Goal: Task Accomplishment & Management: Use online tool/utility

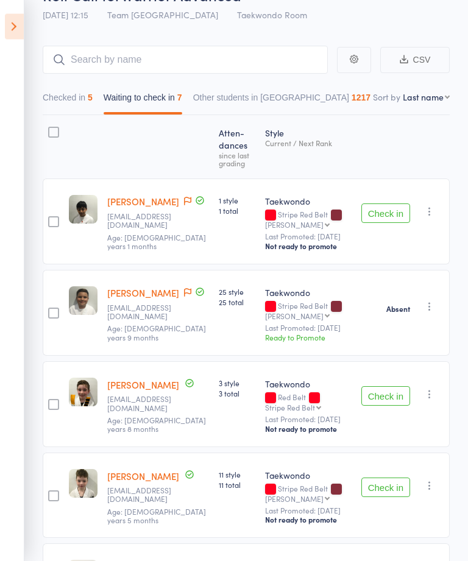
scroll to position [71, 0]
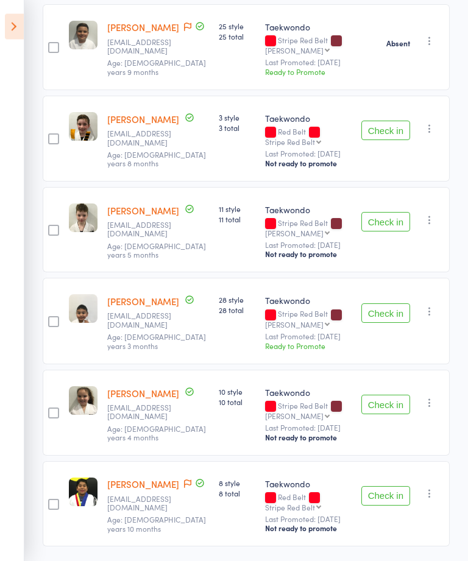
click at [388, 319] on button "Check in" at bounding box center [385, 313] width 49 height 19
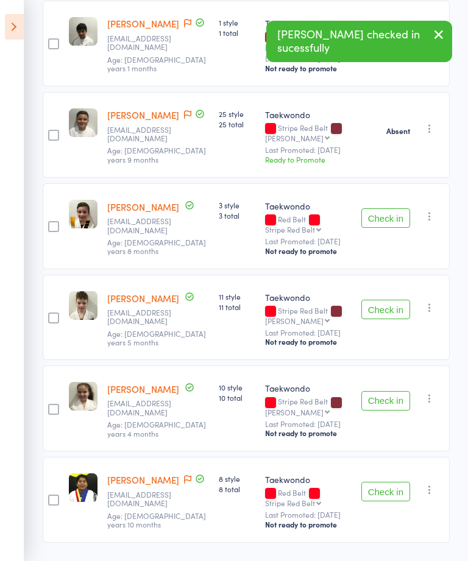
click at [384, 312] on button "Check in" at bounding box center [385, 309] width 49 height 19
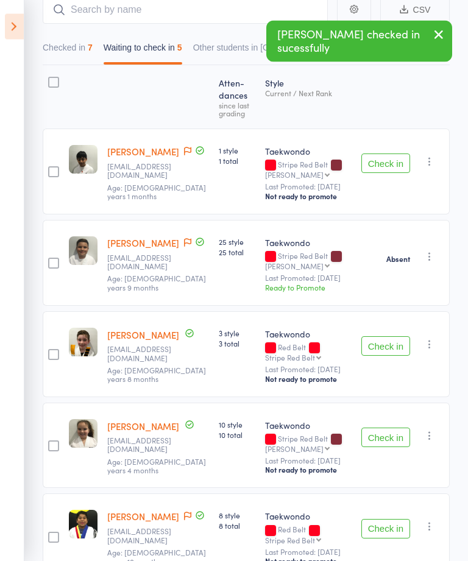
scroll to position [103, 0]
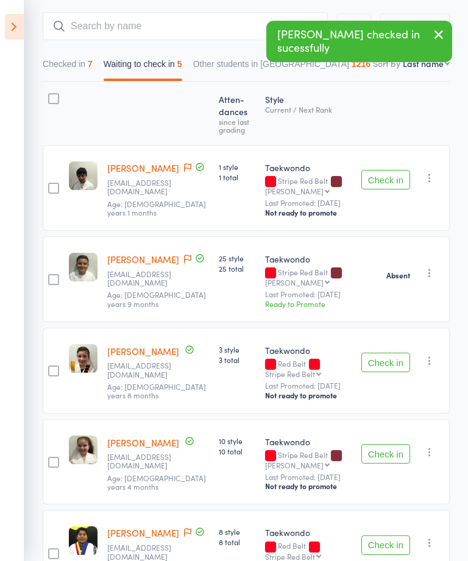
click at [16, 33] on icon at bounding box center [14, 27] width 19 height 26
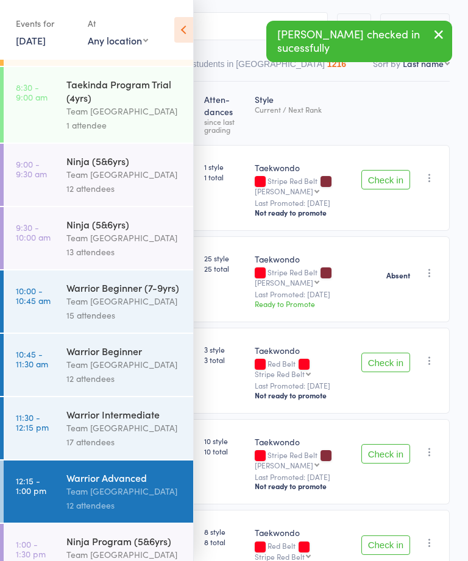
scroll to position [55, 0]
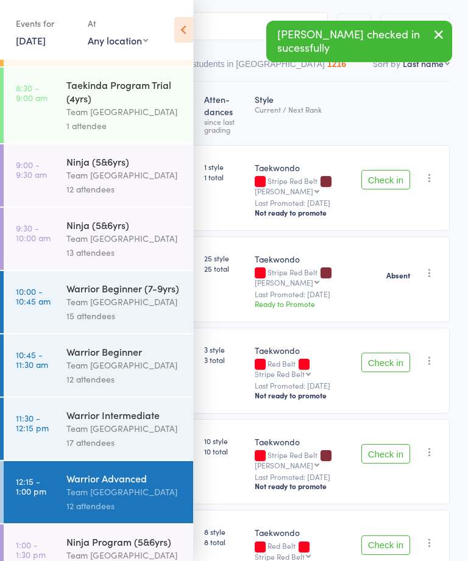
click at [135, 560] on div "Team [GEOGRAPHIC_DATA]" at bounding box center [124, 555] width 116 height 14
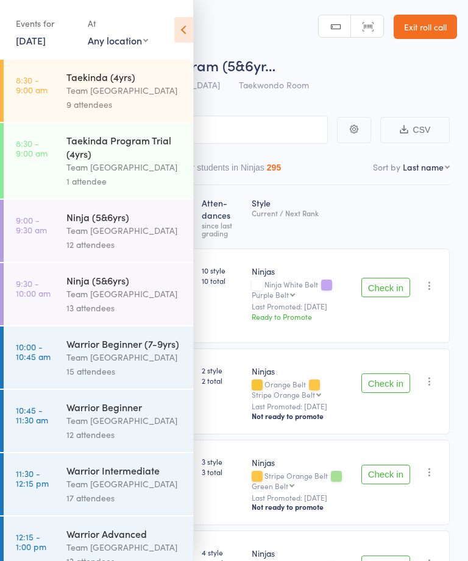
click at [186, 37] on icon at bounding box center [183, 30] width 19 height 26
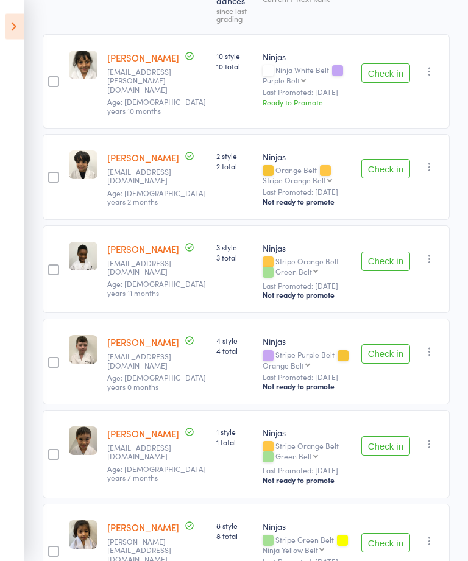
scroll to position [214, 0]
click at [386, 436] on button "Check in" at bounding box center [385, 445] width 49 height 19
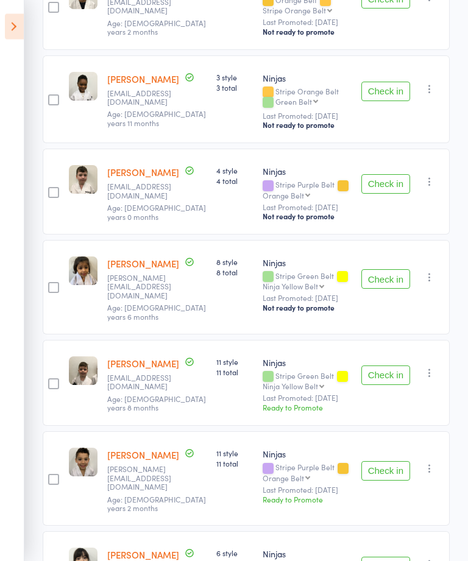
click at [386, 461] on button "Check in" at bounding box center [385, 470] width 49 height 19
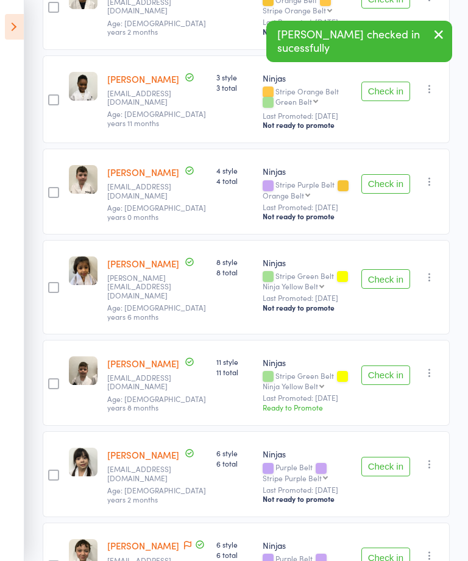
click at [387, 85] on button "Check in" at bounding box center [385, 91] width 49 height 19
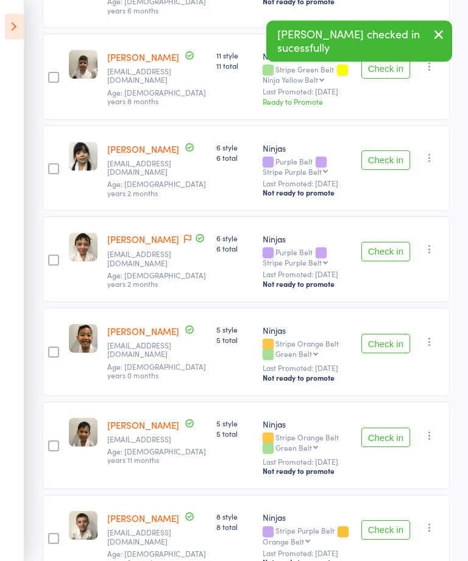
scroll to position [598, 0]
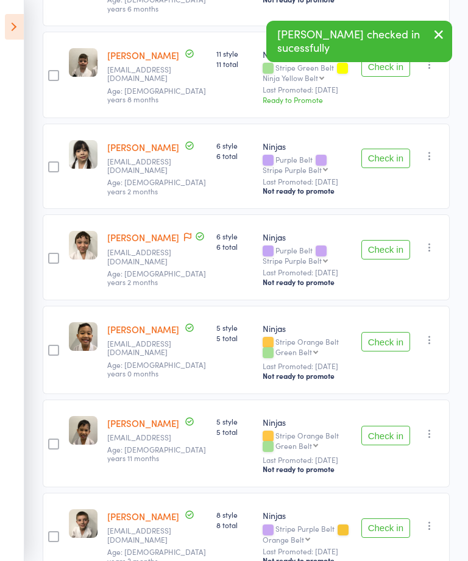
click at [378, 426] on button "Check in" at bounding box center [385, 435] width 49 height 19
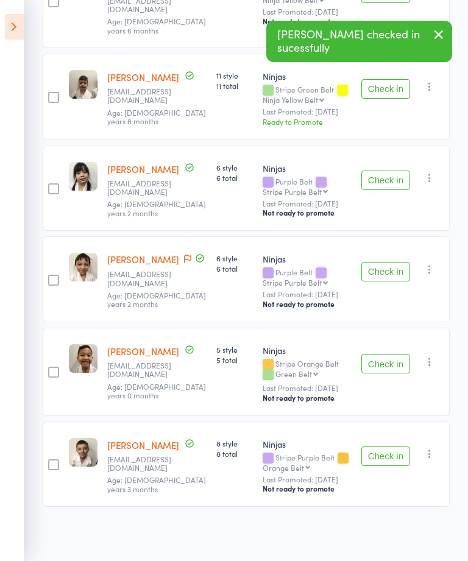
scroll to position [522, 0]
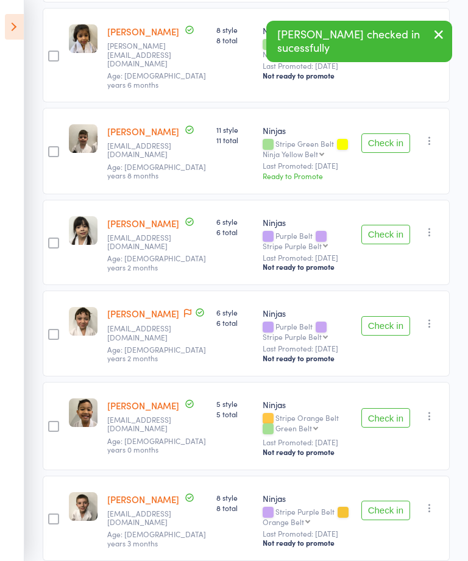
click at [383, 408] on button "Check in" at bounding box center [385, 417] width 49 height 19
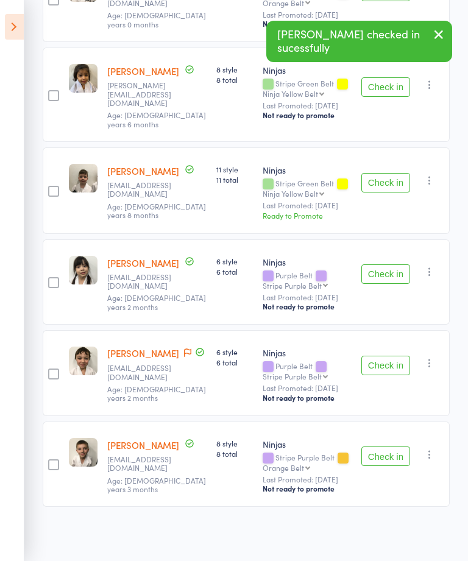
scroll to position [431, 0]
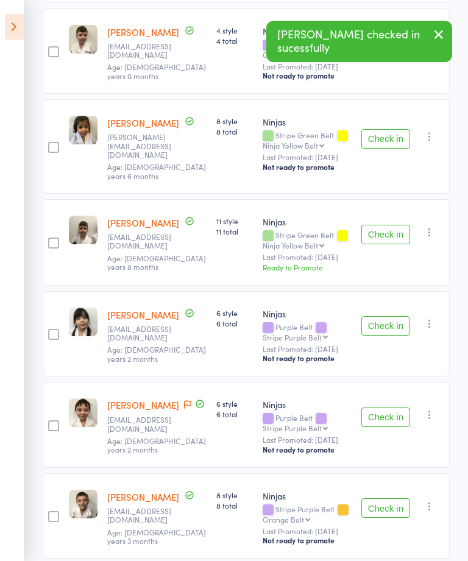
click at [388, 498] on button "Check in" at bounding box center [385, 507] width 49 height 19
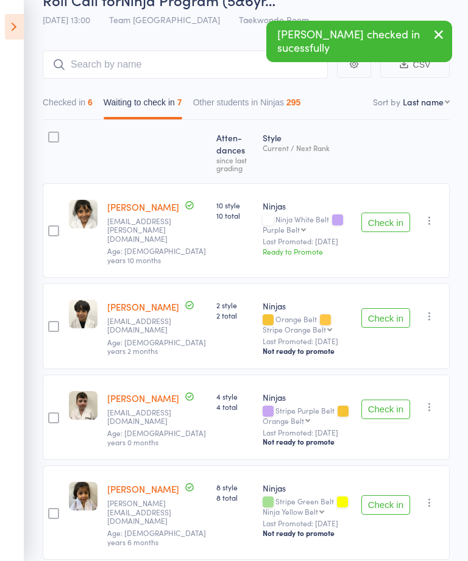
scroll to position [0, 0]
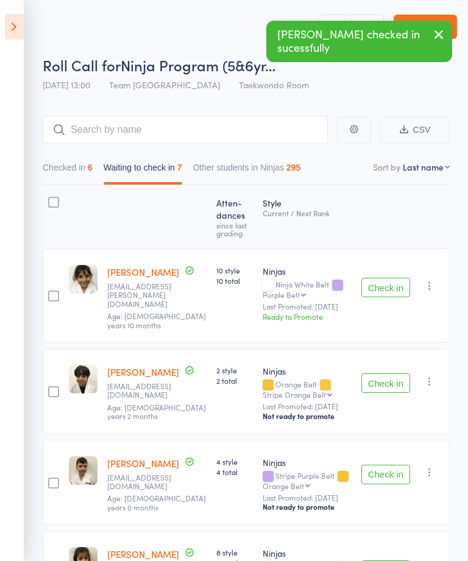
click at [82, 180] on button "Checked in 6" at bounding box center [68, 170] width 50 height 28
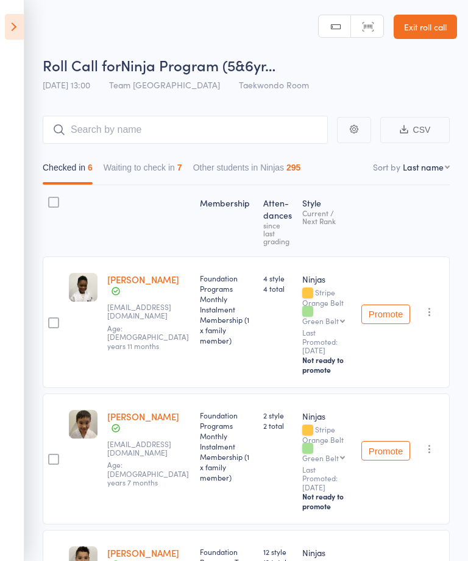
click at [158, 168] on button "Waiting to check in 7" at bounding box center [142, 170] width 79 height 28
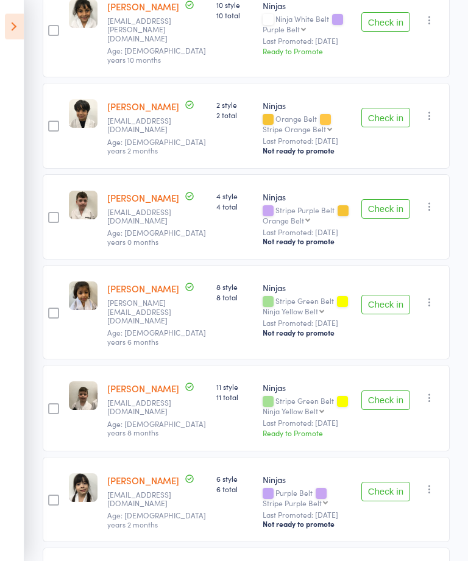
scroll to position [339, 0]
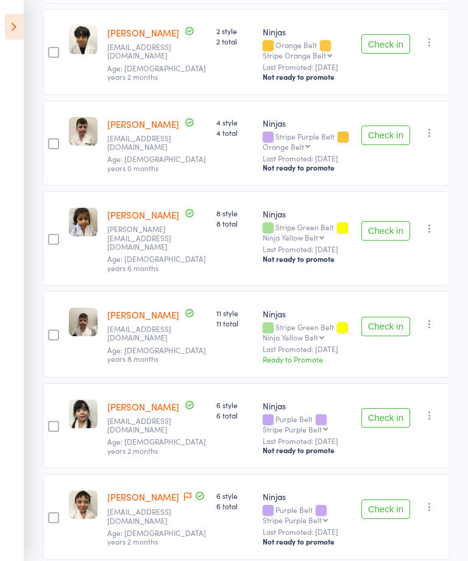
click at [377, 317] on button "Check in" at bounding box center [385, 326] width 49 height 19
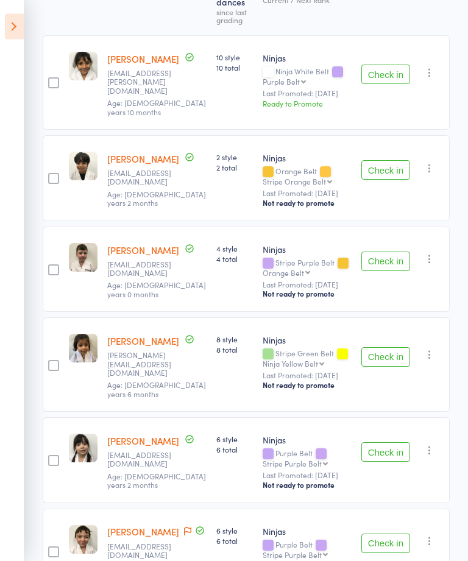
scroll to position [227, 0]
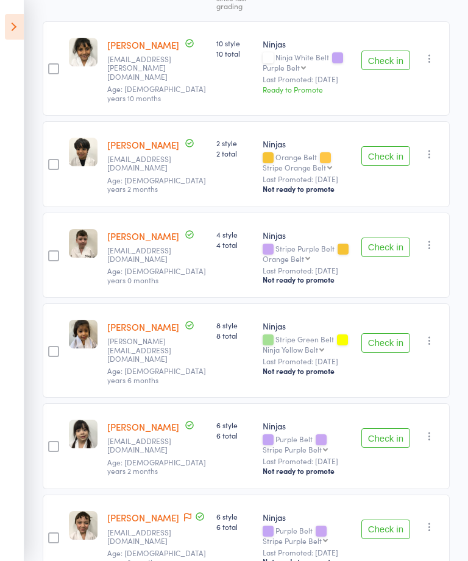
click at [387, 239] on button "Check in" at bounding box center [385, 246] width 49 height 19
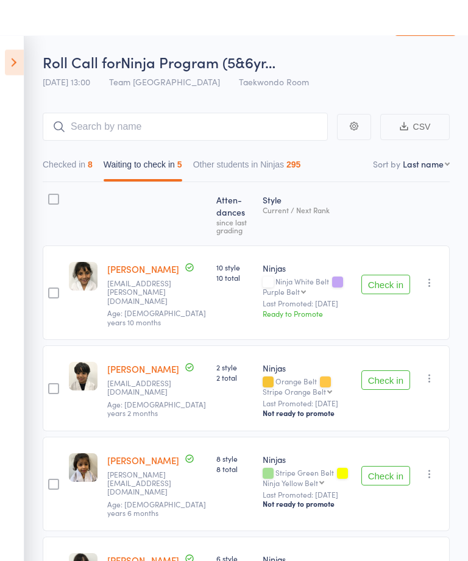
scroll to position [0, 0]
